Goal: Contribute content: Add original content to the website for others to see

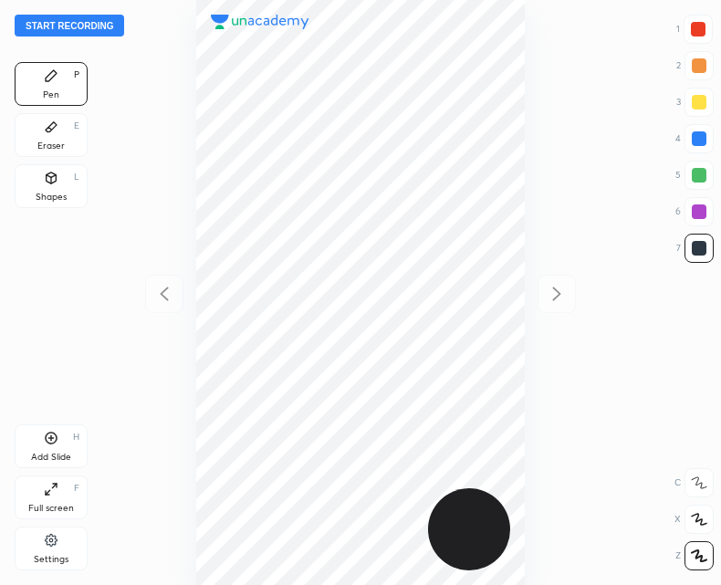
scroll to position [585, 429]
click at [64, 24] on button "Start recording" at bounding box center [70, 26] width 110 height 22
click at [55, 21] on button "End recording" at bounding box center [65, 26] width 101 height 22
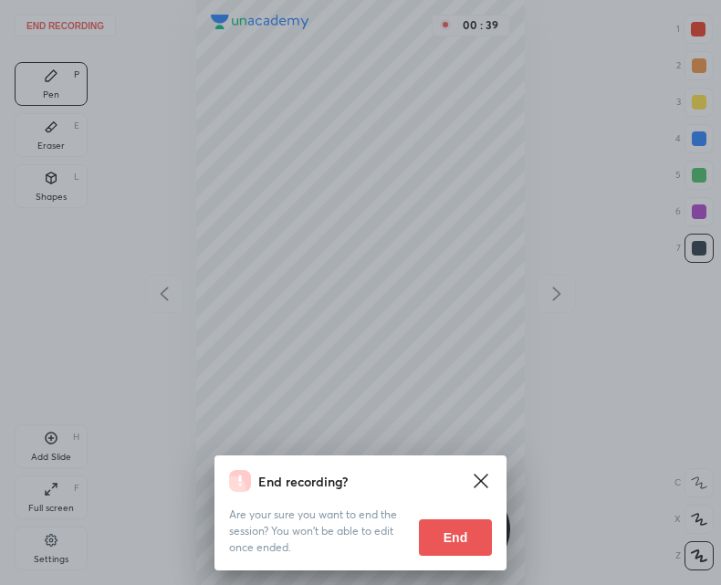
click at [459, 531] on button "End" at bounding box center [455, 537] width 73 height 37
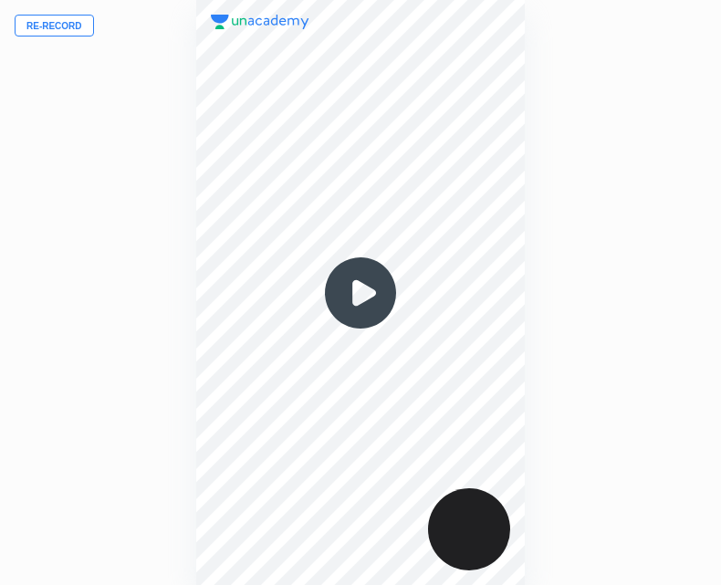
click at [38, 24] on button "Re-record" at bounding box center [54, 26] width 79 height 22
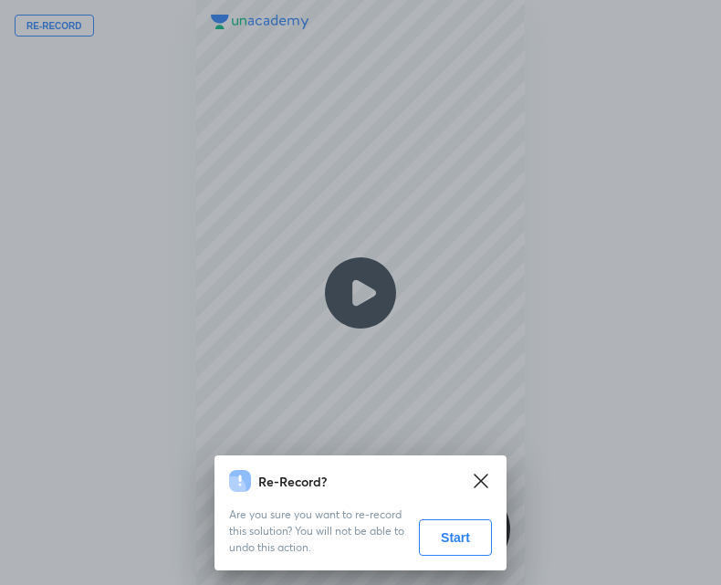
click at [455, 535] on button "Start" at bounding box center [455, 537] width 73 height 37
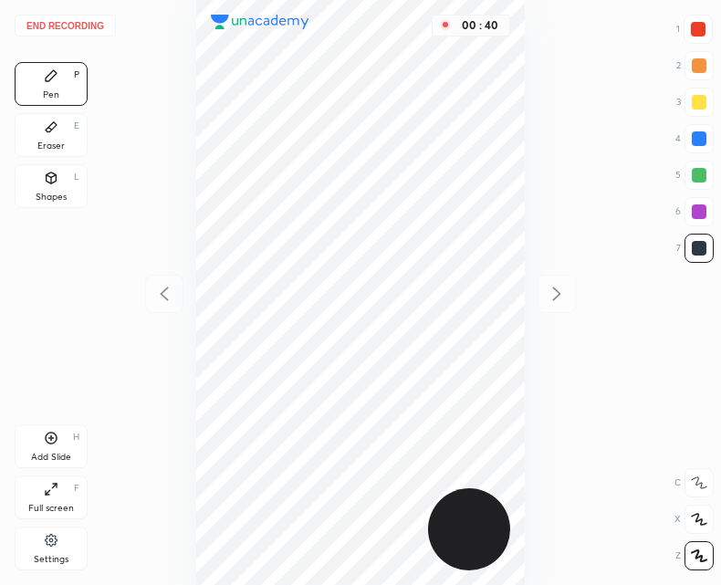
click at [695, 28] on div at bounding box center [698, 29] width 15 height 15
click at [705, 249] on div at bounding box center [699, 248] width 15 height 15
click at [78, 439] on div "H" at bounding box center [76, 437] width 6 height 9
click at [165, 284] on icon at bounding box center [164, 294] width 22 height 22
click at [546, 287] on icon at bounding box center [557, 294] width 22 height 22
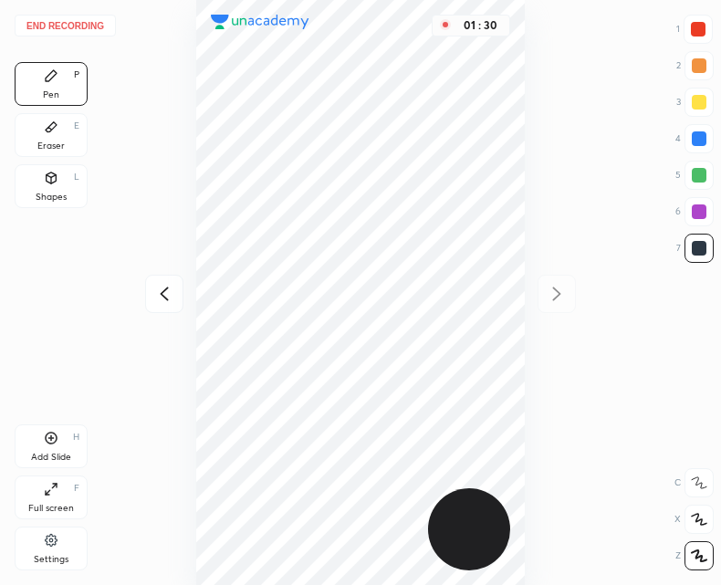
click at [166, 296] on icon at bounding box center [164, 294] width 22 height 22
click at [55, 127] on icon at bounding box center [51, 127] width 11 height 10
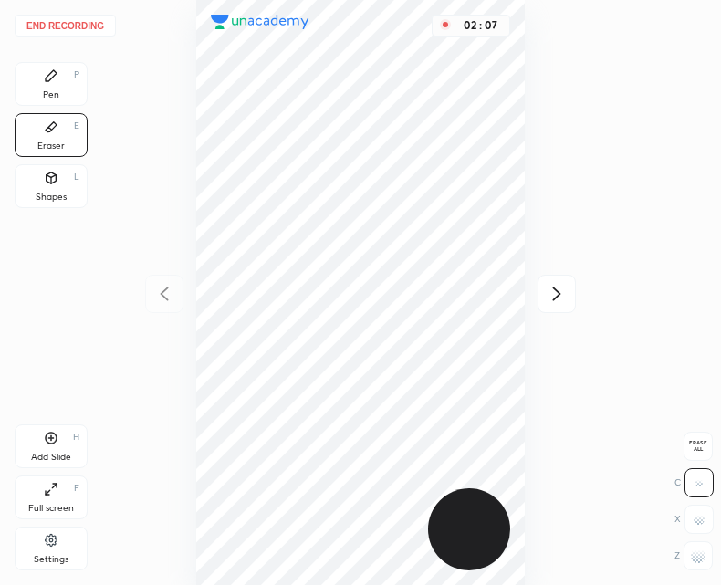
click at [75, 82] on div "Pen P" at bounding box center [51, 84] width 73 height 44
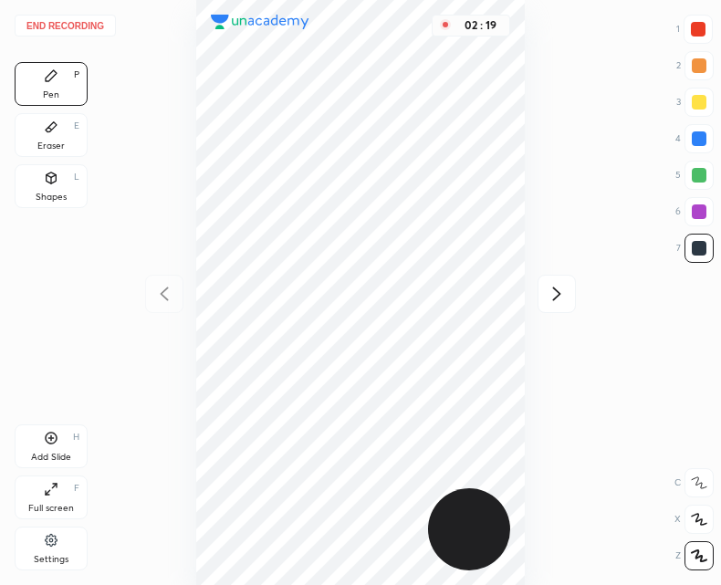
click at [528, 185] on div "02 : 19" at bounding box center [360, 292] width 429 height 585
click at [527, 183] on div "02 : 20" at bounding box center [360, 292] width 429 height 585
click at [58, 26] on button "End recording" at bounding box center [65, 26] width 101 height 22
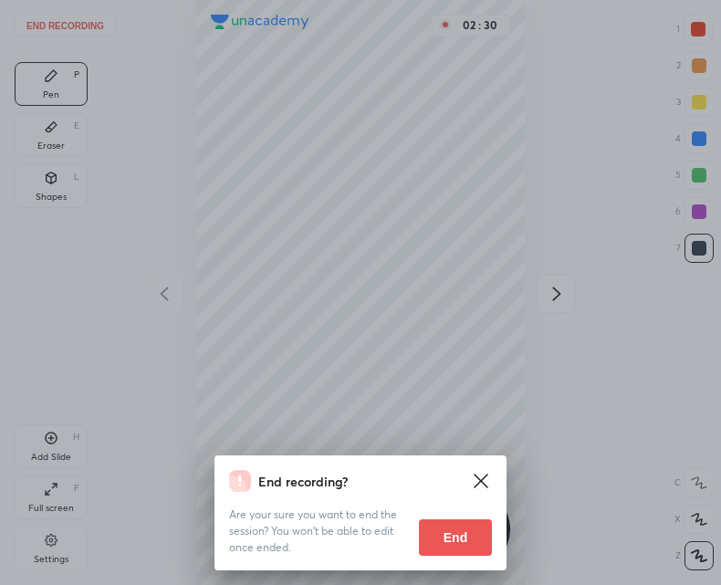
click at [446, 538] on button "End" at bounding box center [455, 537] width 73 height 37
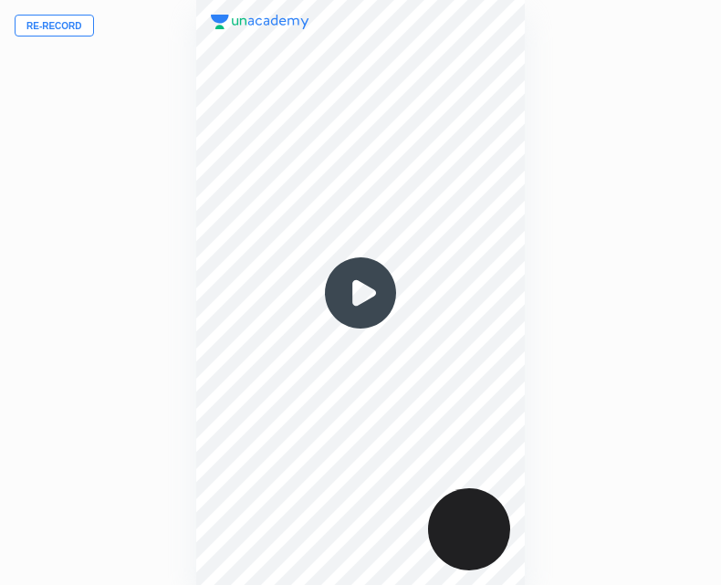
click at [363, 302] on img at bounding box center [361, 293] width 88 height 88
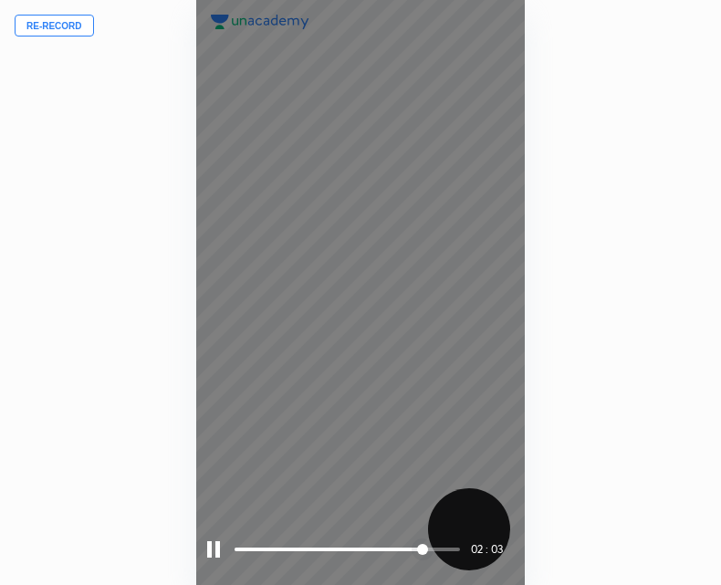
click at [221, 549] on div "02 : 03" at bounding box center [361, 549] width 308 height 27
click at [220, 554] on div "02 : 09" at bounding box center [361, 549] width 308 height 27
click at [208, 549] on div at bounding box center [213, 549] width 13 height 16
